Goal: Download file/media

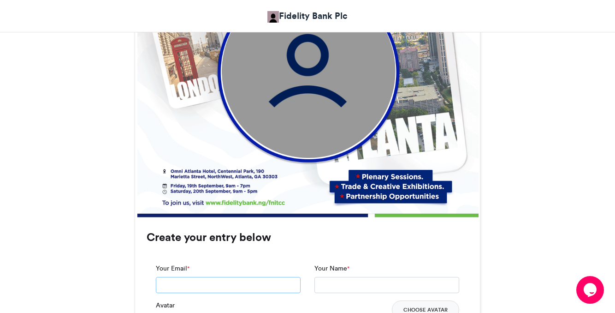
scroll to position [437, 0]
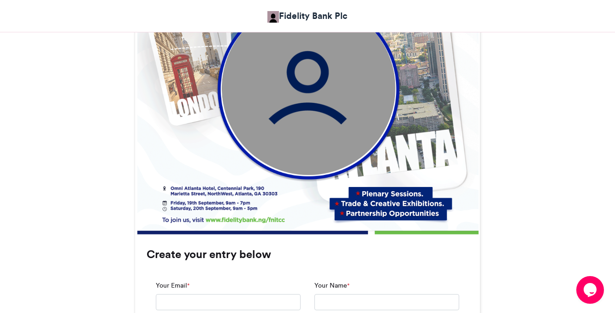
click at [239, 115] on img at bounding box center [309, 88] width 174 height 174
click at [277, 120] on img at bounding box center [309, 88] width 174 height 174
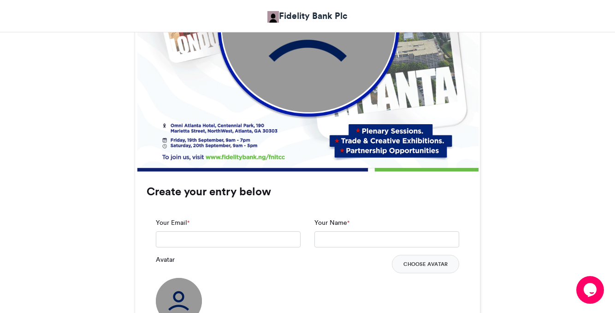
scroll to position [520, 0]
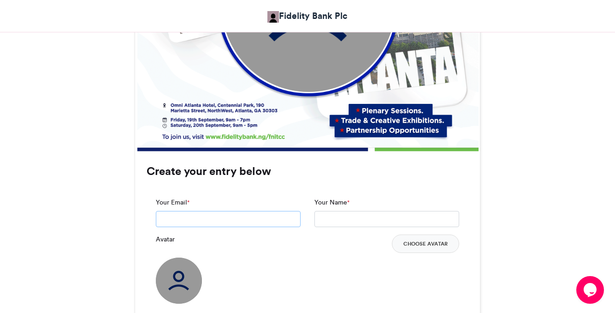
click at [227, 222] on input "Your Email *" at bounding box center [228, 219] width 145 height 17
type input "**********"
type input "*"
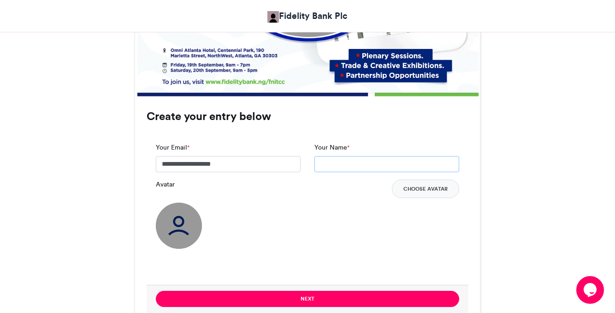
scroll to position [580, 0]
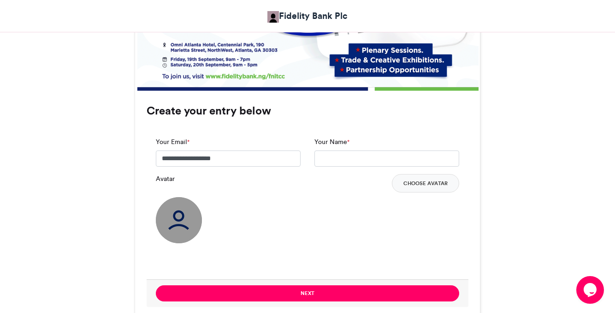
click at [180, 216] on img at bounding box center [179, 220] width 46 height 46
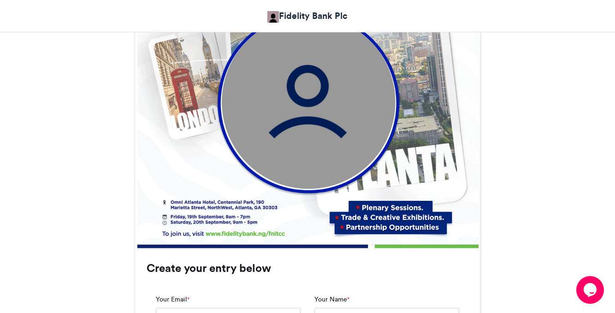
scroll to position [408, 0]
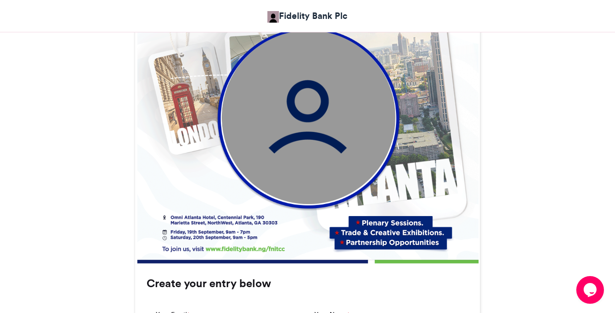
click at [317, 163] on img at bounding box center [309, 117] width 174 height 174
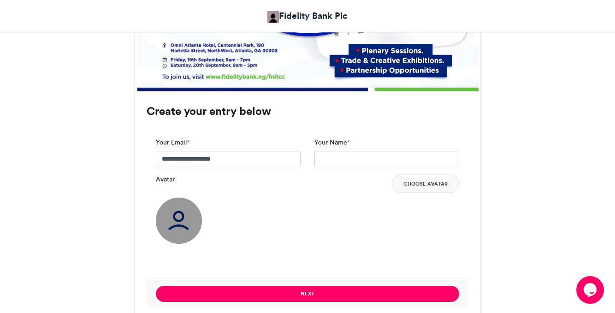
scroll to position [606, 0]
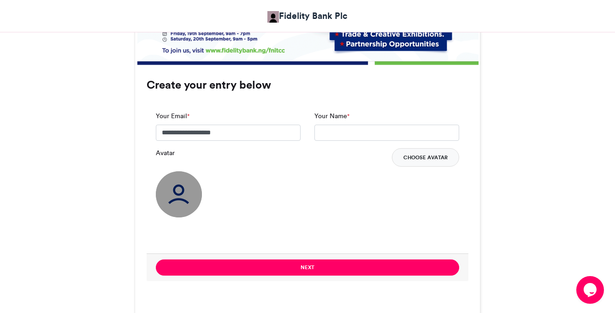
click at [425, 160] on button "Choose Avatar" at bounding box center [425, 157] width 67 height 18
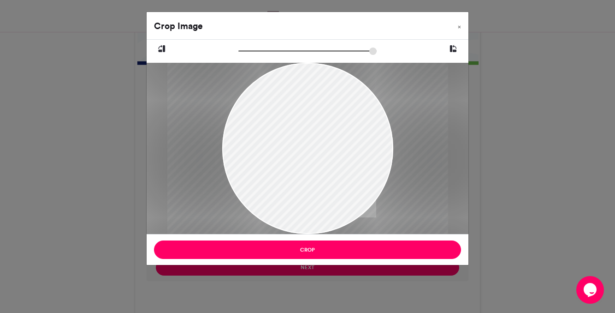
drag, startPoint x: 243, startPoint y: 50, endPoint x: 267, endPoint y: 50, distance: 23.5
type input "******"
click at [267, 50] on input "zoom" at bounding box center [307, 51] width 138 height 9
click at [309, 136] on div at bounding box center [309, 151] width 280 height 351
click at [308, 136] on div at bounding box center [308, 151] width 280 height 351
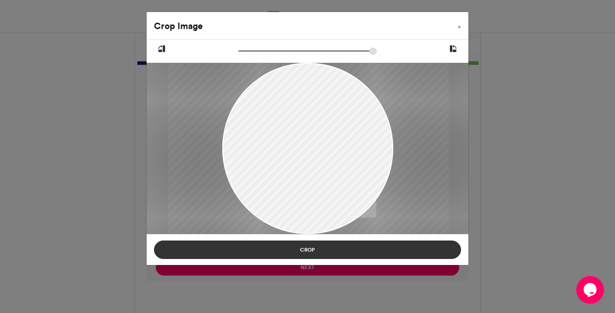
click at [331, 250] on button "Crop" at bounding box center [307, 249] width 307 height 18
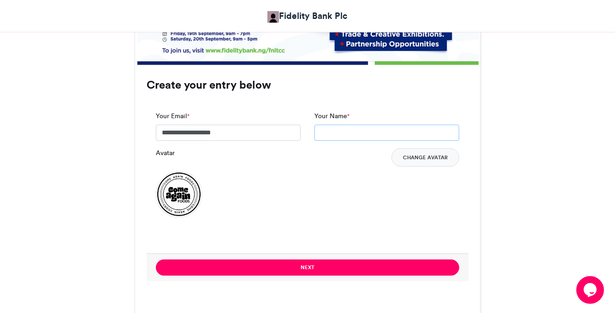
click at [370, 133] on input "Your Name *" at bounding box center [386, 132] width 145 height 17
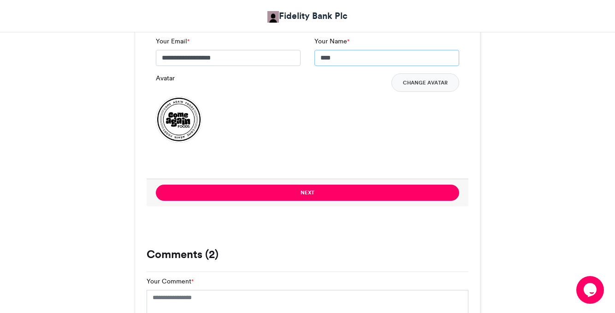
scroll to position [679, 0]
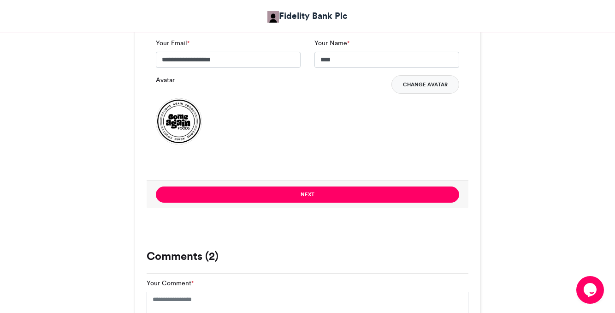
click at [420, 88] on button "Change Avatar" at bounding box center [425, 84] width 68 height 18
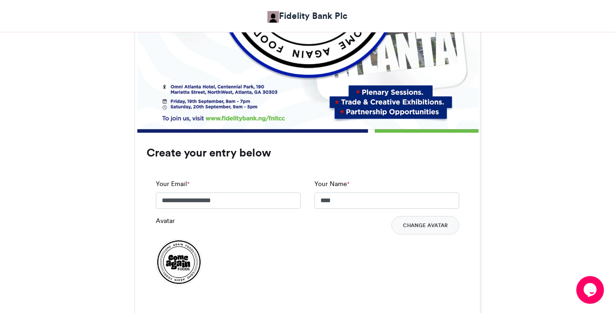
scroll to position [539, 0]
click at [368, 198] on input "****" at bounding box center [386, 200] width 145 height 17
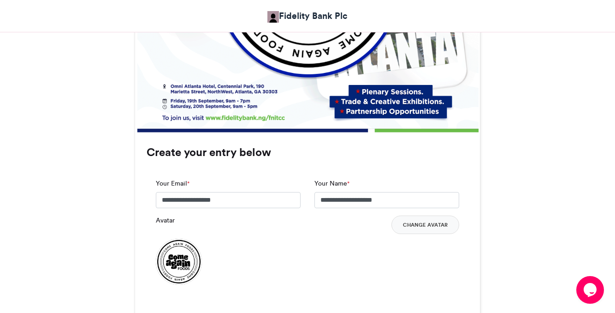
click at [461, 269] on div "**********" at bounding box center [308, 245] width 322 height 152
click at [392, 204] on input "**********" at bounding box center [386, 200] width 145 height 17
type input "**********"
click at [425, 254] on div "Avatar Change Avatar" at bounding box center [307, 249] width 303 height 69
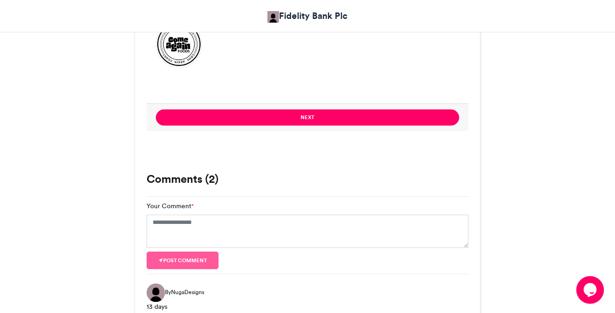
scroll to position [745, 0]
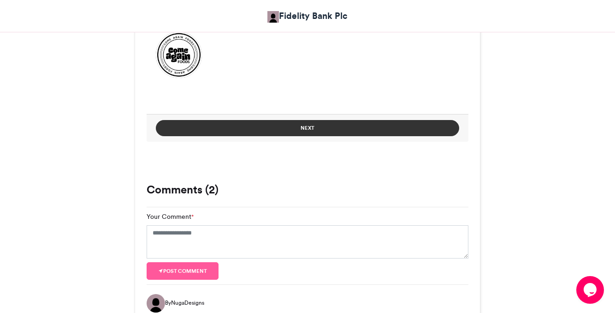
click at [348, 126] on button "Next" at bounding box center [307, 128] width 303 height 16
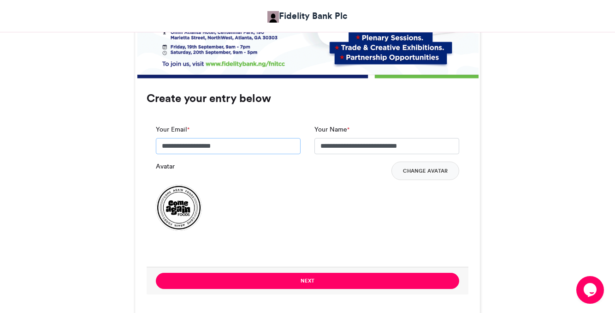
scroll to position [595, 0]
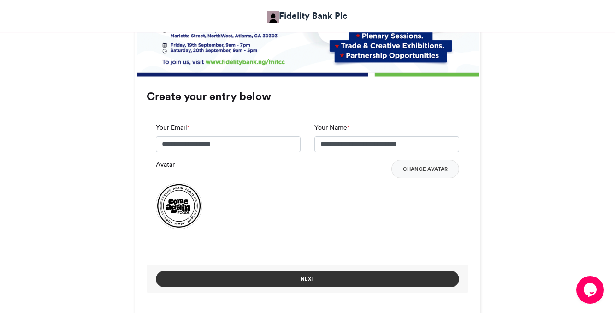
click at [363, 275] on button "Next" at bounding box center [307, 279] width 303 height 16
type input "**********"
click at [294, 276] on button "Next" at bounding box center [307, 279] width 303 height 16
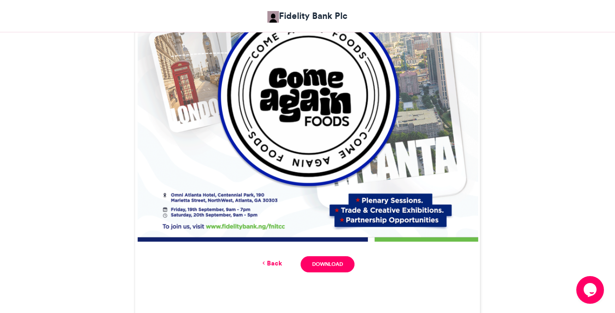
scroll to position [431, 0]
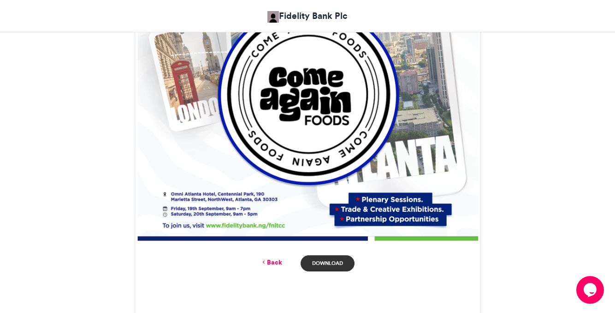
click at [336, 260] on link "Download" at bounding box center [328, 263] width 54 height 16
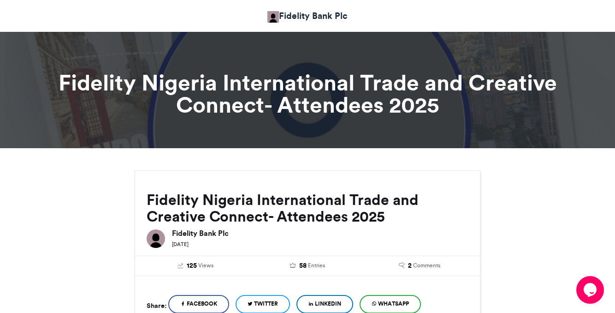
scroll to position [0, 0]
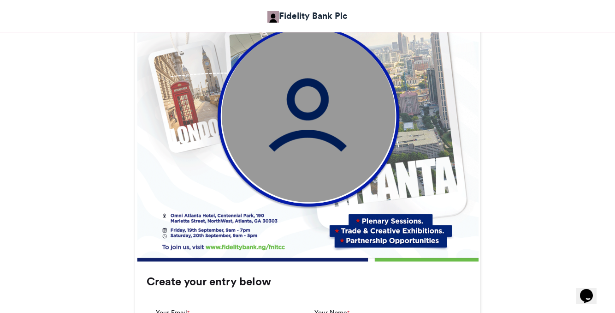
scroll to position [412, 0]
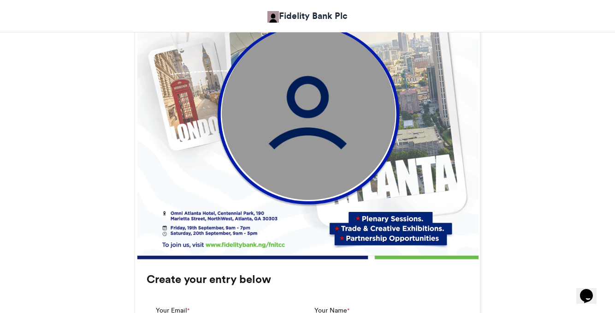
click at [331, 142] on img at bounding box center [309, 113] width 174 height 174
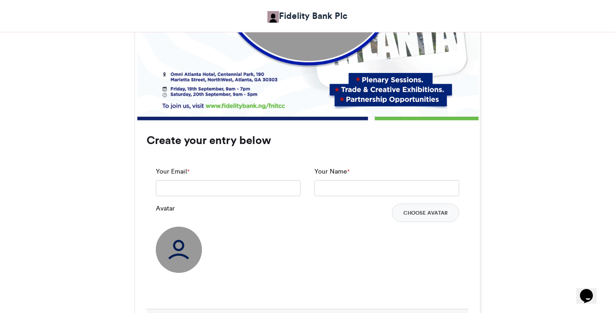
scroll to position [552, 0]
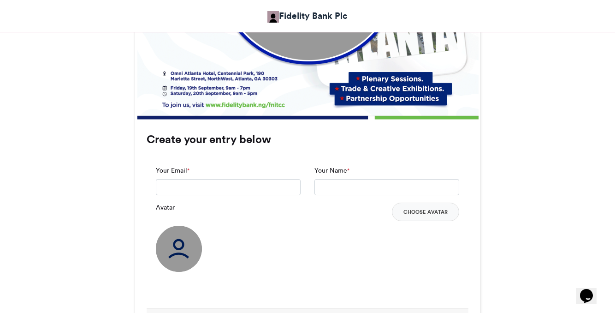
click at [198, 247] on img at bounding box center [179, 248] width 46 height 46
click at [420, 217] on button "Choose Avatar" at bounding box center [425, 211] width 67 height 18
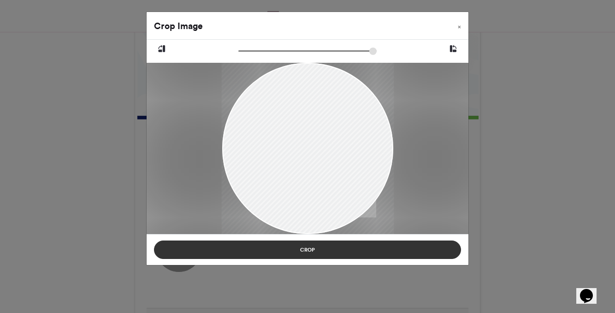
click at [310, 254] on button "Crop" at bounding box center [307, 249] width 307 height 18
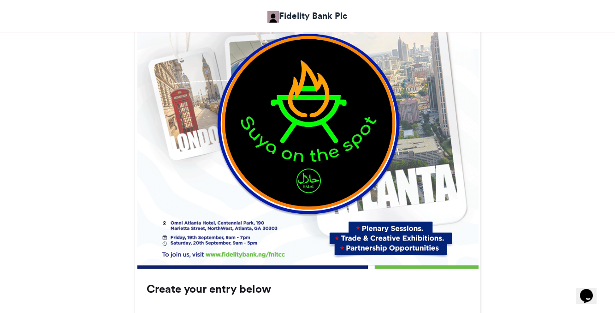
scroll to position [410, 0]
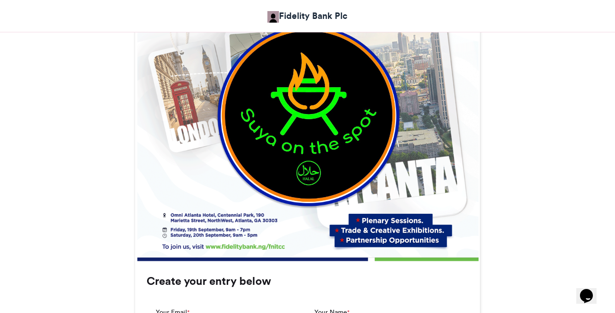
click at [515, 208] on div "Fidelity Nigeria International Trade and Creative Connect- Attendees 2025 Fidel…" at bounding box center [308, 271] width 526 height 1022
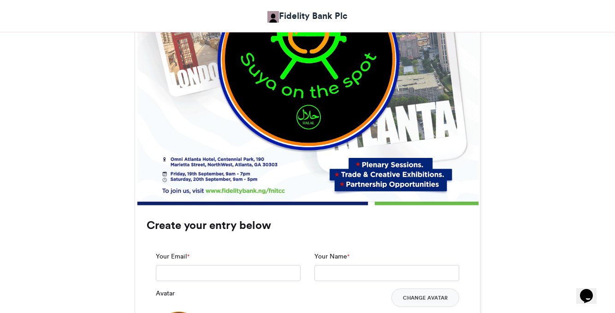
scroll to position [502, 0]
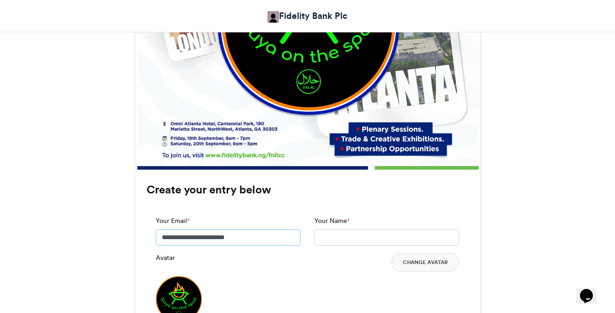
type input "**********"
click at [576, 224] on div "Fidelity Nigeria International Trade and Creative Connect- Attendees 2025 Fidel…" at bounding box center [307, 179] width 615 height 1066
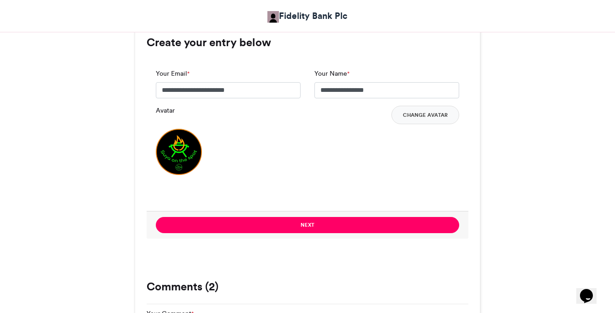
scroll to position [666, 0]
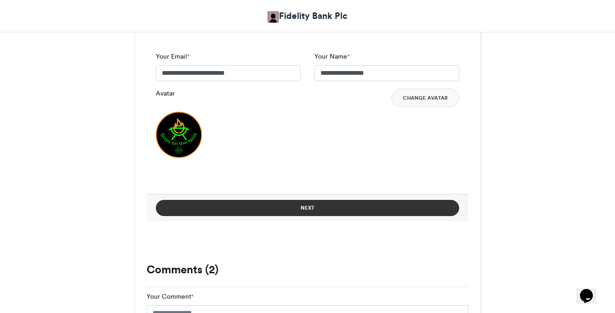
click at [390, 208] on button "Next" at bounding box center [307, 208] width 303 height 16
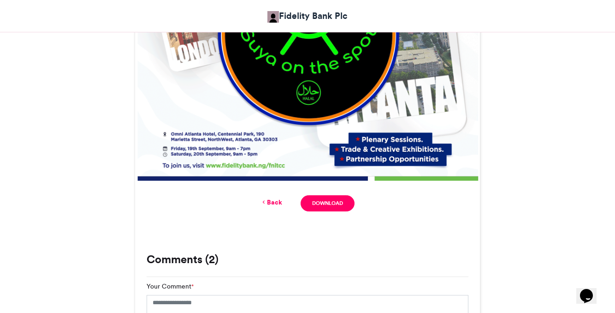
scroll to position [492, 0]
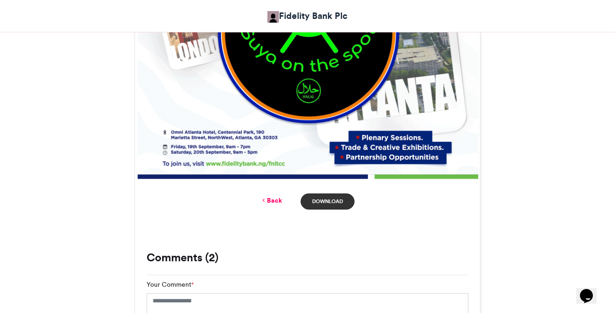
click at [338, 199] on link "Download" at bounding box center [328, 201] width 54 height 16
